Goal: Task Accomplishment & Management: Use online tool/utility

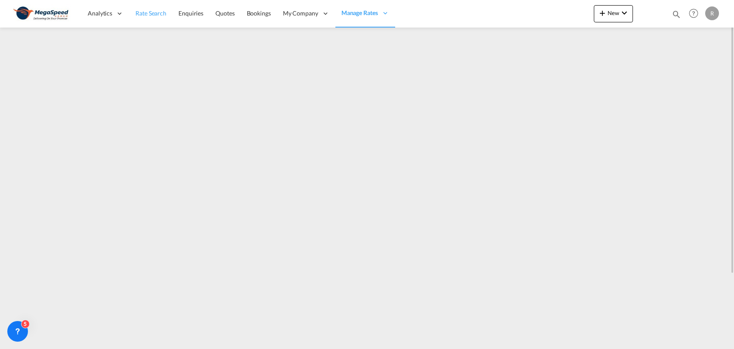
click at [152, 18] on link "Rate Search" at bounding box center [150, 14] width 43 height 28
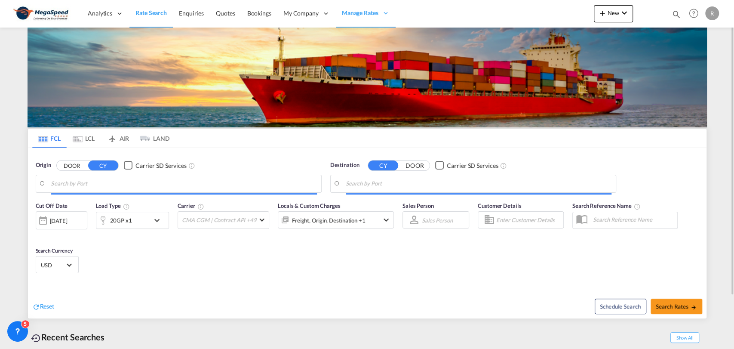
type input "[GEOGRAPHIC_DATA], [GEOGRAPHIC_DATA]"
type input "Tema, GHTEM"
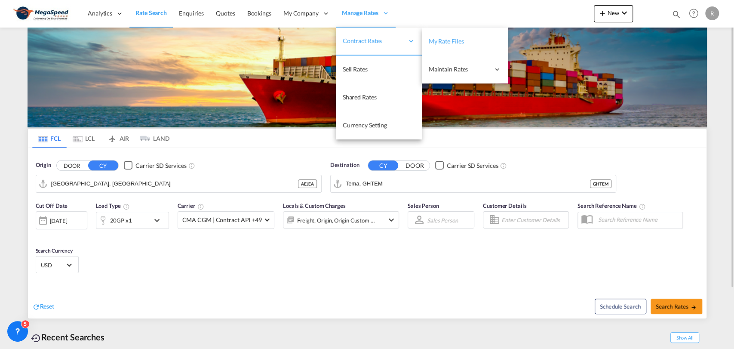
click at [430, 45] on span "My Rate Files" at bounding box center [445, 41] width 35 height 9
